Goal: Task Accomplishment & Management: Manage account settings

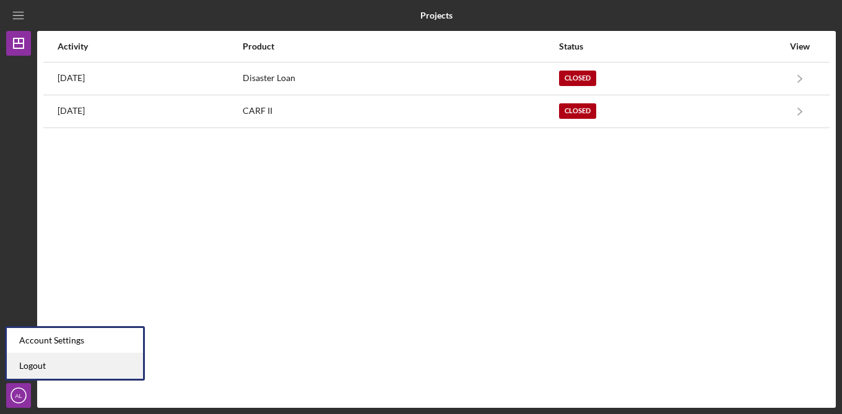
click at [50, 370] on link "Logout" at bounding box center [75, 366] width 136 height 25
